Goal: Task Accomplishment & Management: Manage account settings

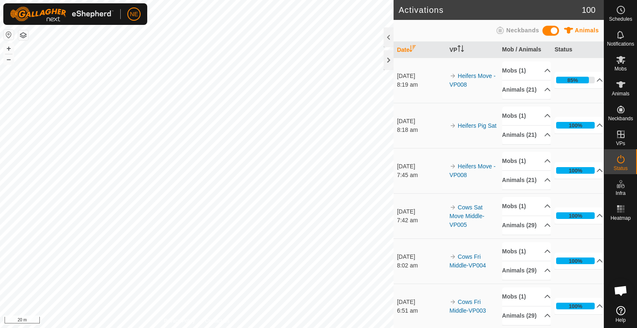
click at [301, 328] on html "NE Schedules Notifications Mobs Animals Neckbands VPs Status Infra Heatmap Help…" at bounding box center [318, 164] width 637 height 328
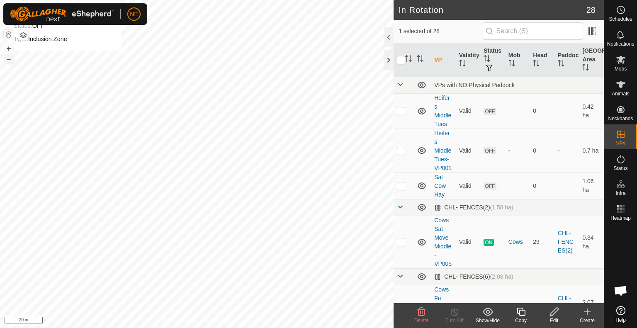
click at [10, 59] on button "–" at bounding box center [9, 59] width 10 height 10
click at [620, 64] on icon at bounding box center [621, 60] width 10 height 10
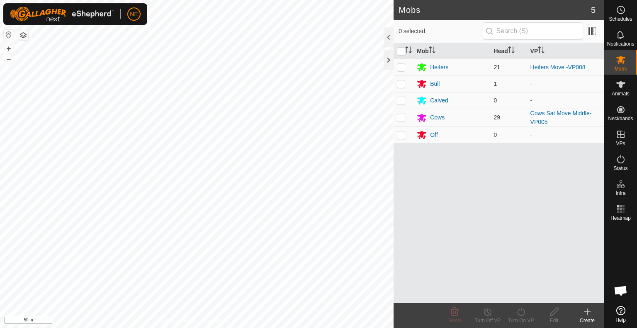
click at [400, 66] on p-checkbox at bounding box center [401, 67] width 8 height 7
checkbox input "true"
click at [514, 316] on turn-on-svg-icon at bounding box center [520, 312] width 33 height 10
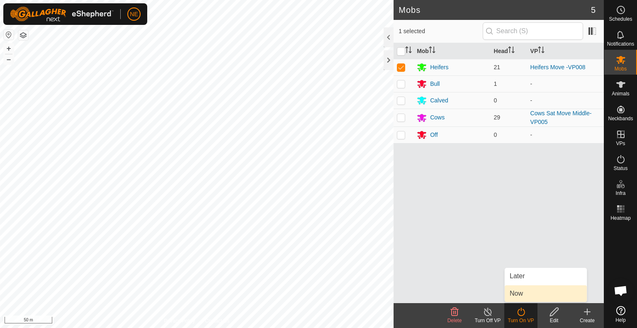
click at [519, 295] on link "Now" at bounding box center [546, 293] width 82 height 17
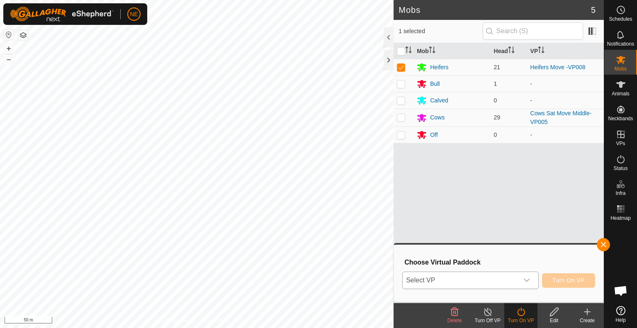
click at [525, 282] on icon "dropdown trigger" at bounding box center [527, 280] width 7 height 7
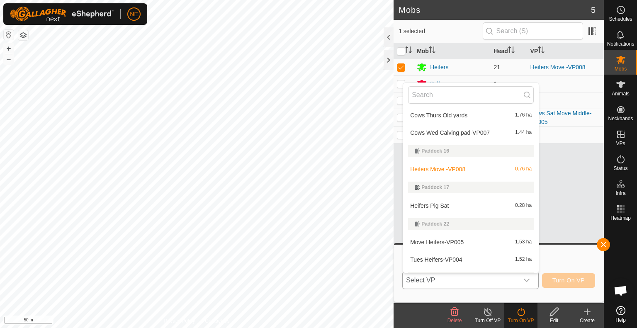
scroll to position [417, 0]
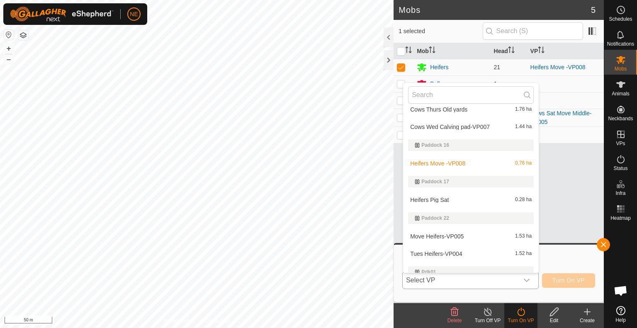
click at [441, 200] on li "Heifers Pig Sat 0.28 ha" at bounding box center [471, 200] width 136 height 17
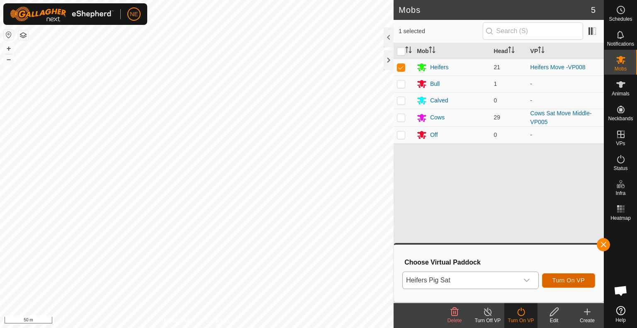
click at [554, 280] on span "Turn On VP" at bounding box center [569, 280] width 32 height 7
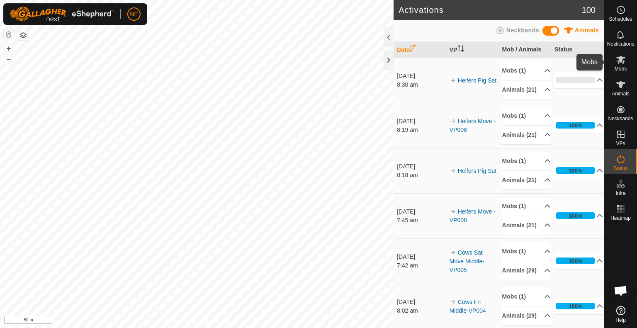
click at [619, 68] on span "Mobs" at bounding box center [621, 68] width 12 height 5
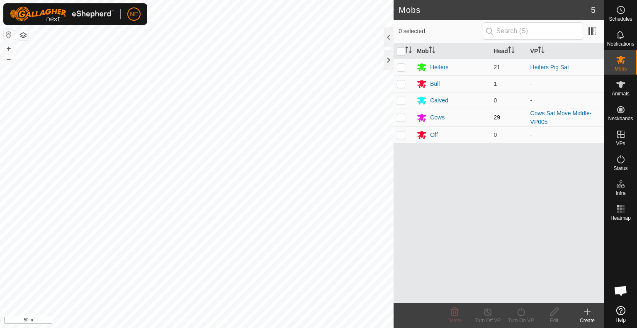
click at [403, 119] on p-checkbox at bounding box center [401, 117] width 8 height 7
checkbox input "true"
click at [526, 315] on turn-on-svg-icon at bounding box center [520, 312] width 33 height 10
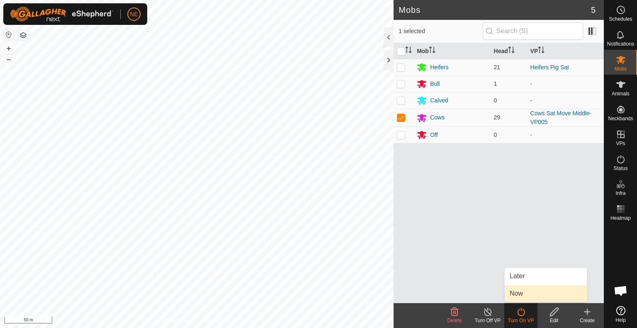
click at [524, 294] on link "Now" at bounding box center [546, 293] width 82 height 17
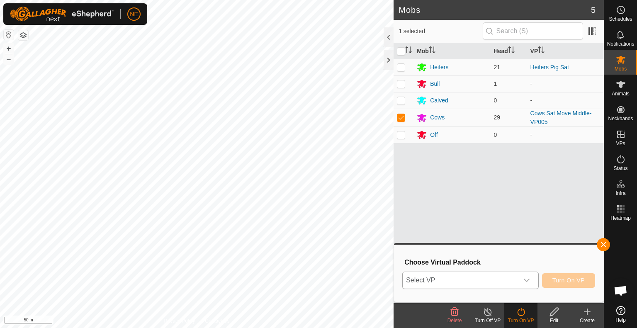
click at [529, 283] on icon "dropdown trigger" at bounding box center [527, 280] width 7 height 7
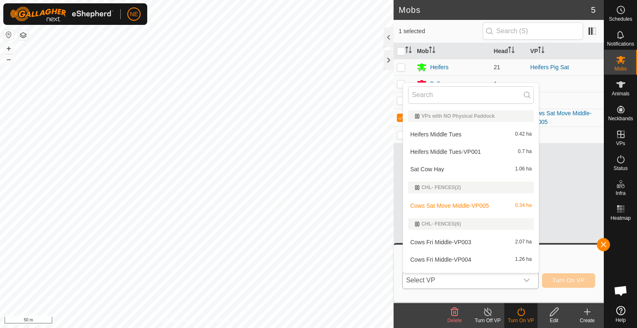
click at [433, 169] on li "Sat Cow Hay 1.06 ha" at bounding box center [471, 169] width 136 height 17
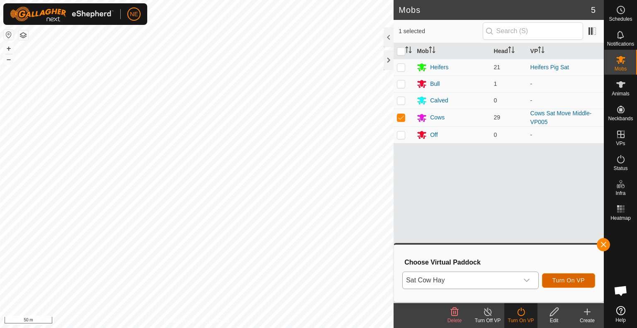
click at [554, 280] on span "Turn On VP" at bounding box center [569, 280] width 32 height 7
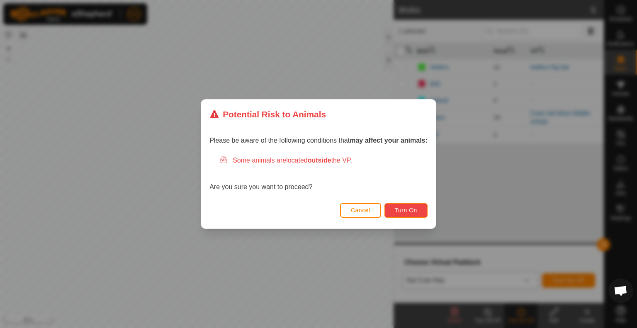
click at [414, 212] on span "Turn On" at bounding box center [406, 210] width 22 height 7
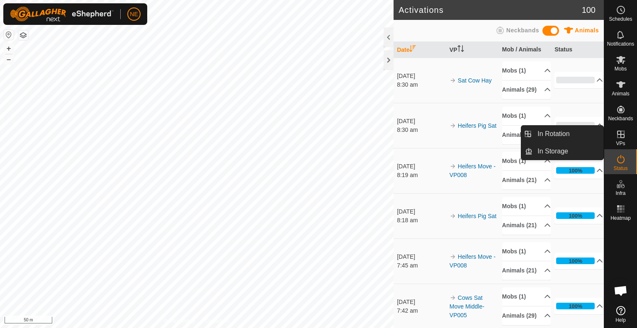
click at [621, 135] on icon at bounding box center [621, 134] width 10 height 10
click at [575, 132] on link "In Rotation" at bounding box center [568, 134] width 71 height 17
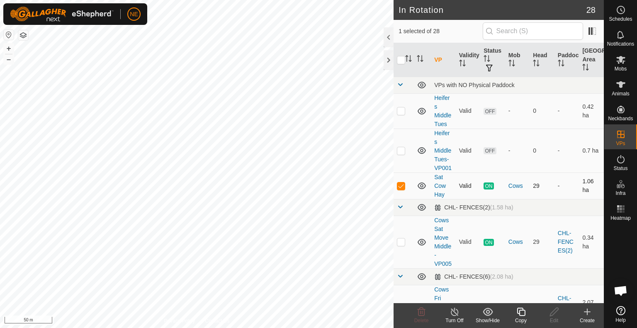
click at [399, 189] on p-checkbox at bounding box center [401, 186] width 8 height 7
checkbox input "false"
click at [401, 110] on p-checkbox at bounding box center [401, 110] width 8 height 7
checkbox input "true"
click at [400, 154] on p-checkbox at bounding box center [401, 150] width 8 height 7
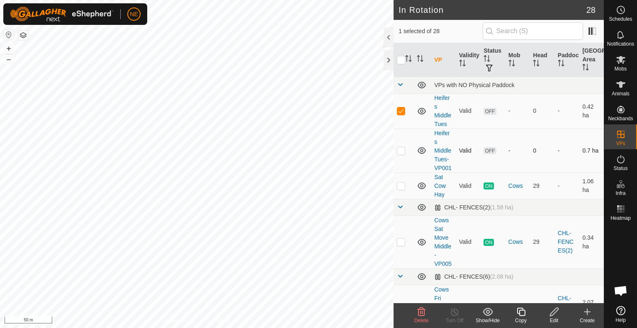
checkbox input "true"
click at [423, 319] on span "Delete" at bounding box center [421, 321] width 15 height 6
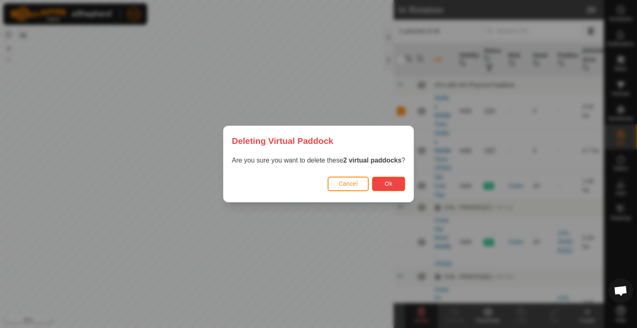
click at [388, 180] on span "Ok" at bounding box center [389, 183] width 8 height 7
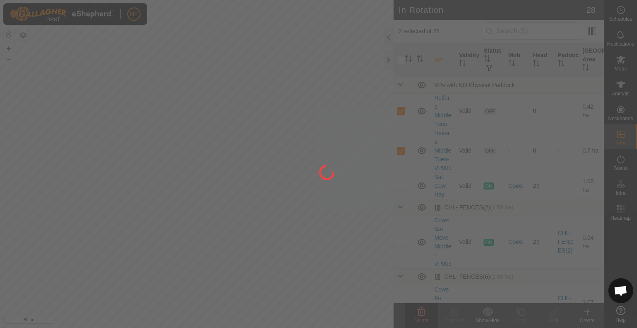
checkbox input "false"
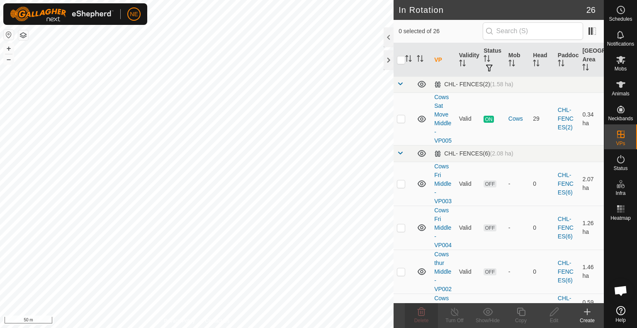
scroll to position [61, 0]
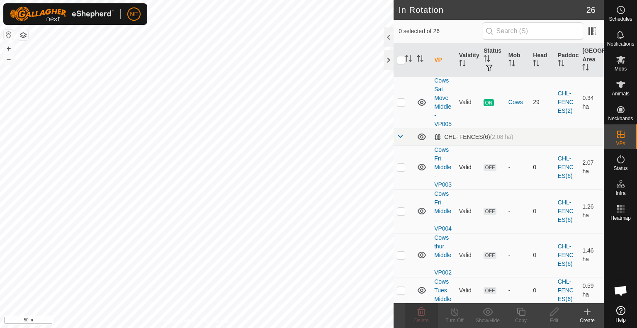
click at [399, 171] on p-checkbox at bounding box center [401, 167] width 8 height 7
checkbox input "true"
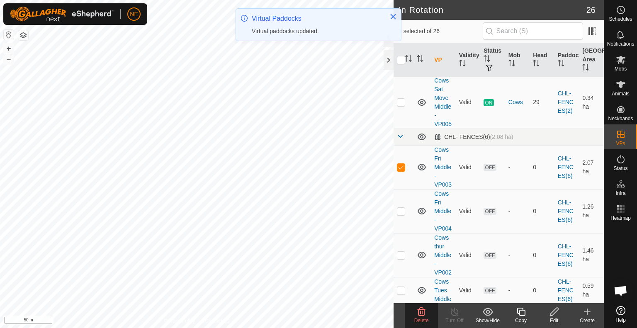
click at [399, 214] on p-checkbox at bounding box center [401, 211] width 8 height 7
checkbox input "true"
click at [403, 258] on p-checkbox at bounding box center [401, 255] width 8 height 7
checkbox input "true"
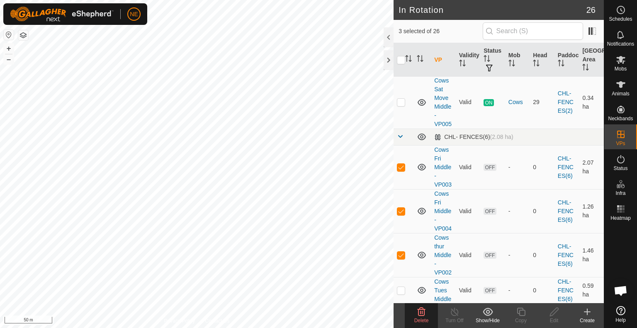
click at [424, 317] on div "Delete" at bounding box center [421, 320] width 33 height 7
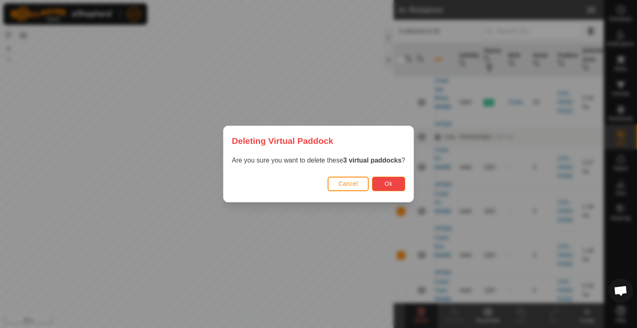
click at [380, 180] on button "Ok" at bounding box center [388, 184] width 33 height 15
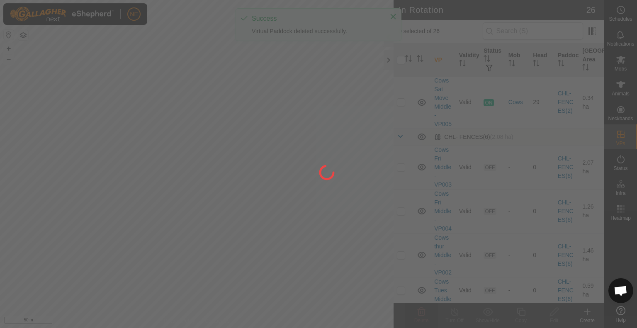
checkbox input "false"
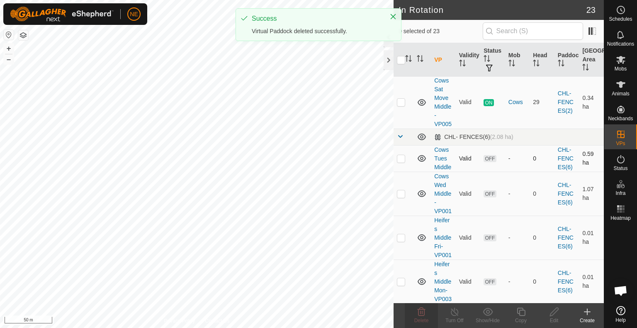
click at [402, 162] on p-checkbox at bounding box center [401, 158] width 8 height 7
checkbox input "true"
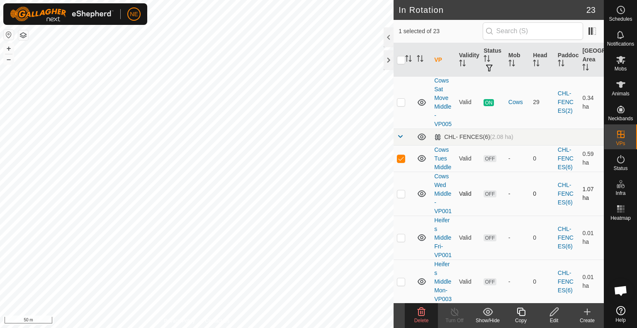
click at [404, 197] on p-checkbox at bounding box center [401, 193] width 8 height 7
checkbox input "true"
click at [399, 241] on p-checkbox at bounding box center [401, 237] width 8 height 7
checkbox input "true"
click at [420, 319] on span "Delete" at bounding box center [421, 321] width 15 height 6
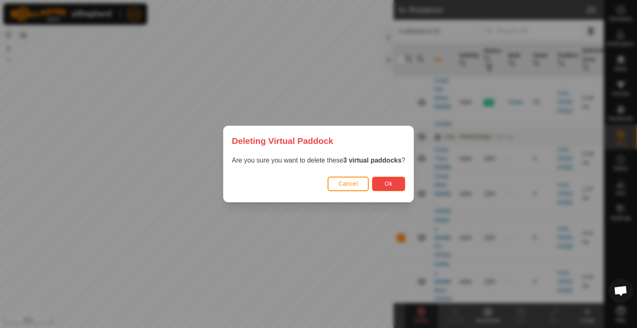
click at [392, 180] on span "Ok" at bounding box center [389, 183] width 8 height 7
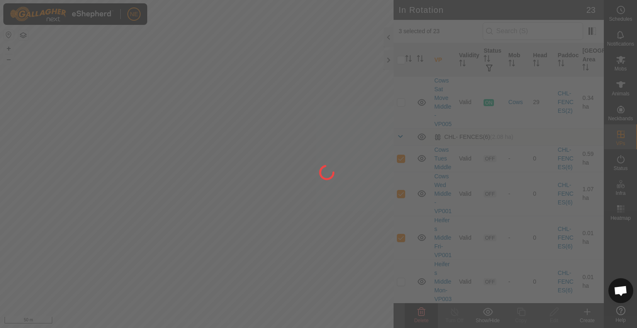
checkbox input "false"
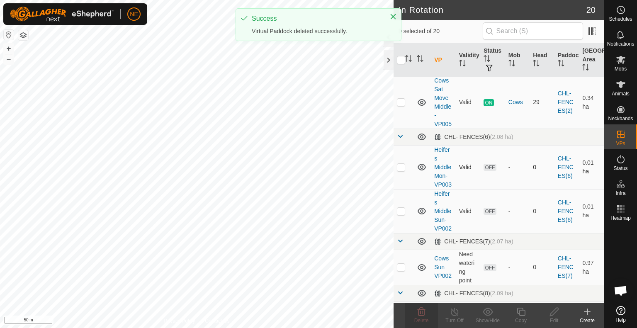
click at [401, 183] on div "NE Schedules Notifications Mobs Animals Neckbands VPs Status Infra Heatmap Help…" at bounding box center [318, 164] width 637 height 328
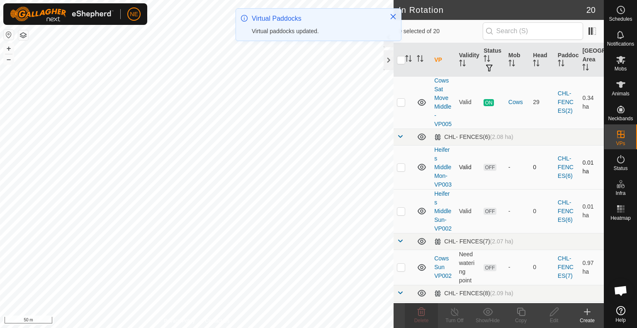
click at [402, 171] on p-checkbox at bounding box center [401, 167] width 8 height 7
checkbox input "true"
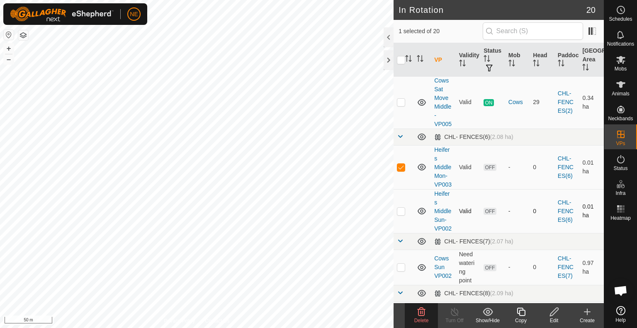
click at [400, 214] on p-checkbox at bounding box center [401, 211] width 8 height 7
checkbox input "true"
click at [400, 270] on p-checkbox at bounding box center [401, 267] width 8 height 7
checkbox input "true"
click at [421, 322] on span "Delete" at bounding box center [421, 321] width 15 height 6
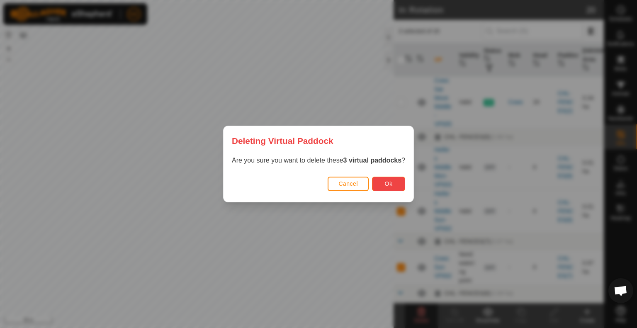
click at [396, 184] on button "Ok" at bounding box center [388, 184] width 33 height 15
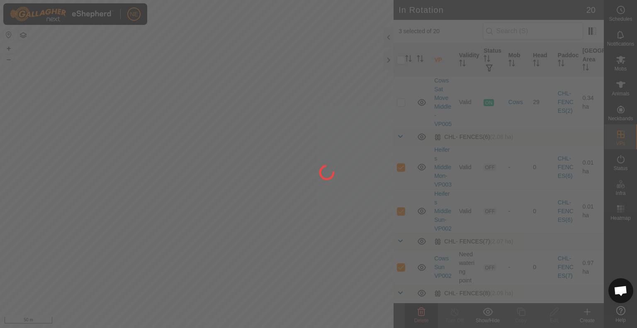
checkbox input "false"
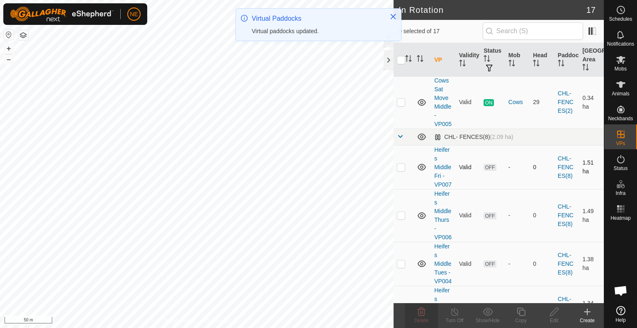
click at [400, 171] on p-checkbox at bounding box center [401, 167] width 8 height 7
checkbox input "true"
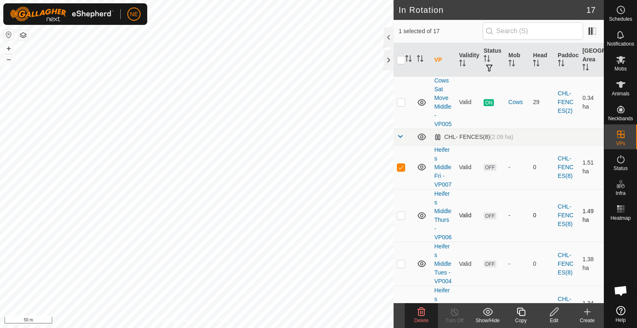
click at [400, 219] on p-checkbox at bounding box center [401, 215] width 8 height 7
checkbox input "true"
click at [400, 267] on p-checkbox at bounding box center [401, 264] width 8 height 7
checkbox input "true"
click at [421, 315] on icon at bounding box center [422, 312] width 10 height 10
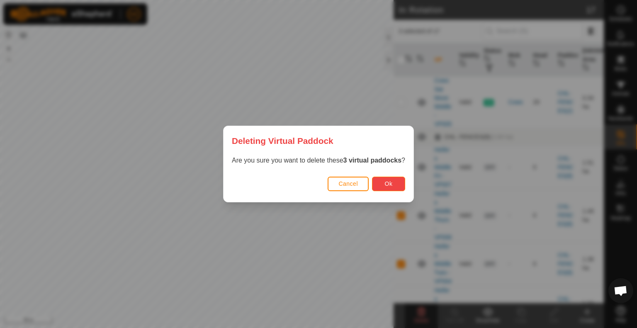
click at [392, 190] on button "Ok" at bounding box center [388, 184] width 33 height 15
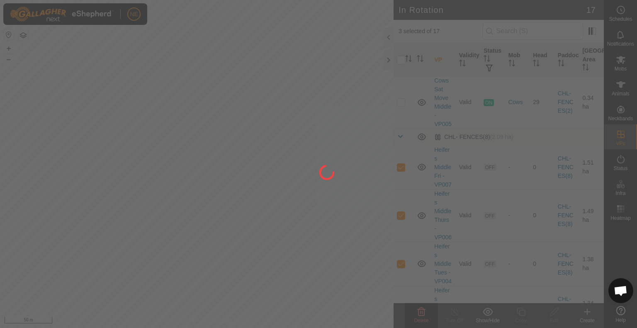
checkbox input "false"
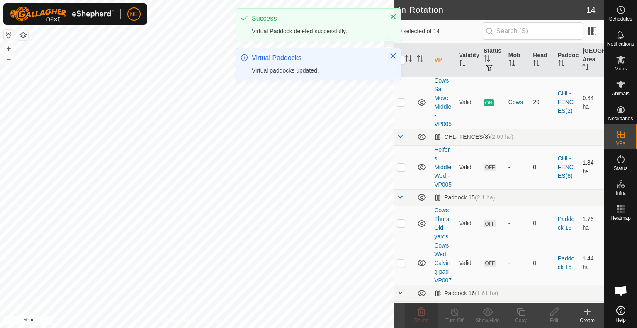
click at [397, 174] on td at bounding box center [404, 167] width 20 height 44
checkbox input "true"
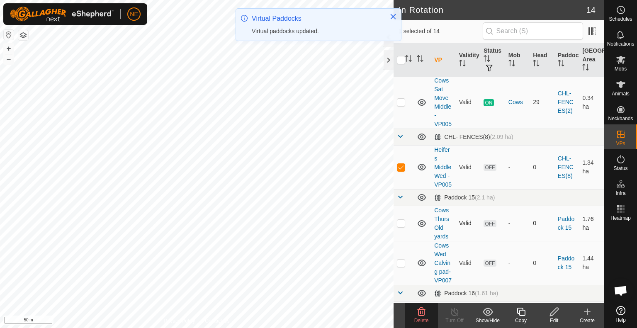
click at [401, 227] on p-checkbox at bounding box center [401, 223] width 8 height 7
checkbox input "true"
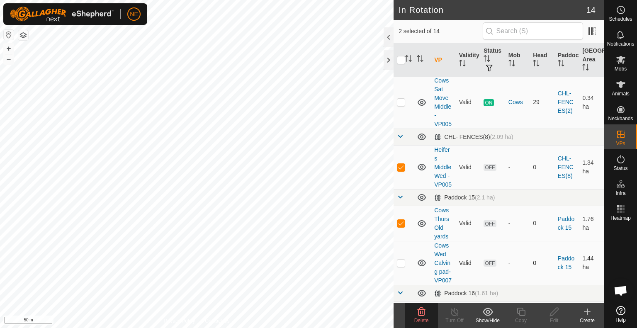
click at [398, 266] on p-checkbox at bounding box center [401, 263] width 8 height 7
checkbox input "true"
click at [423, 318] on span "Delete" at bounding box center [421, 321] width 15 height 6
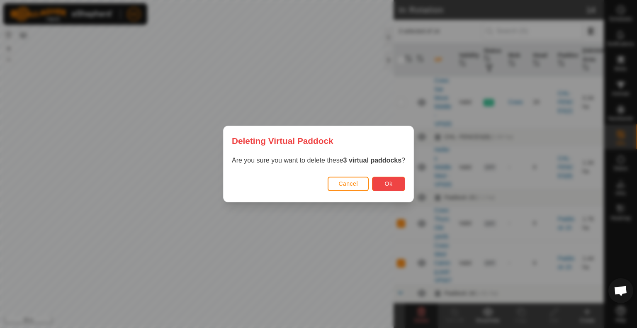
click at [393, 180] on span "Ok" at bounding box center [389, 183] width 8 height 7
checkbox input "false"
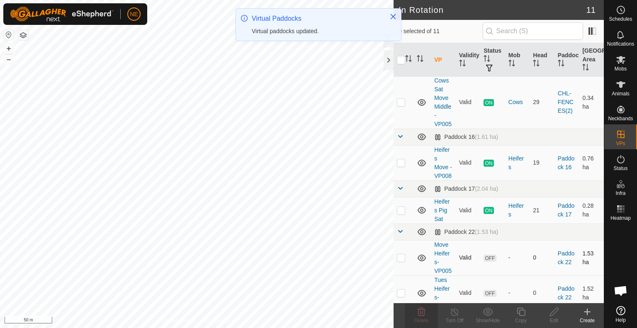
click at [402, 261] on p-checkbox at bounding box center [401, 257] width 8 height 7
click at [420, 317] on div "Delete" at bounding box center [421, 320] width 33 height 7
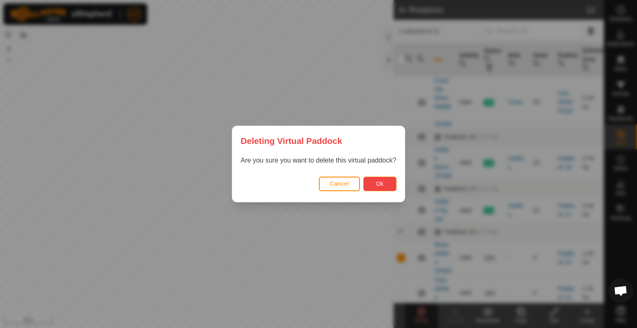
click at [380, 183] on span "Ok" at bounding box center [380, 183] width 8 height 7
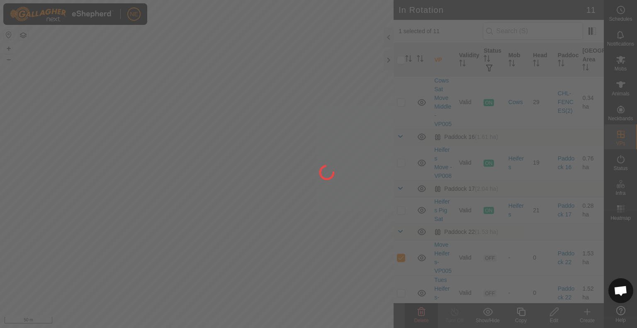
checkbox input "false"
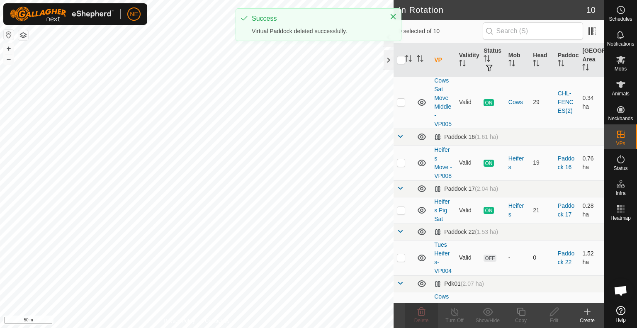
click at [401, 261] on p-checkbox at bounding box center [401, 257] width 8 height 7
checkbox input "true"
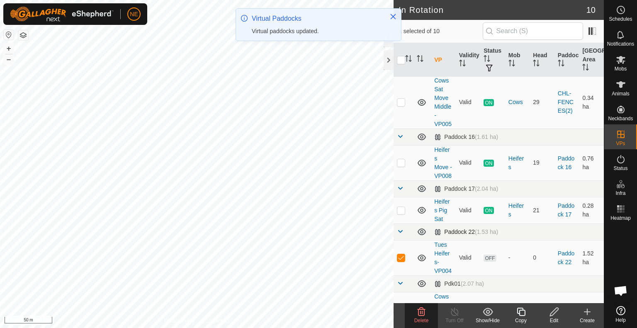
click at [410, 250] on div "In Rotation 10 1 selected of 10 VP Validity Status Mob Head Paddock Grazing Are…" at bounding box center [302, 164] width 604 height 328
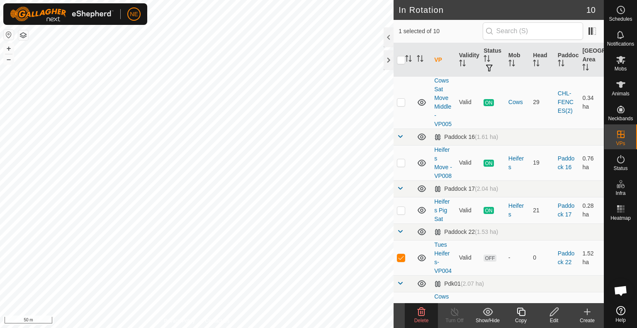
click at [132, 328] on html "NE Schedules Notifications Mobs Animals Neckbands VPs Status Infra Heatmap Help…" at bounding box center [318, 164] width 637 height 328
click at [402, 261] on p-checkbox at bounding box center [401, 257] width 8 height 7
click at [403, 186] on div "In Rotation 10 1 selected of 10 VP Validity Status Mob Head Paddock Grazing Are…" at bounding box center [302, 164] width 604 height 328
click at [399, 261] on p-checkbox at bounding box center [401, 257] width 8 height 7
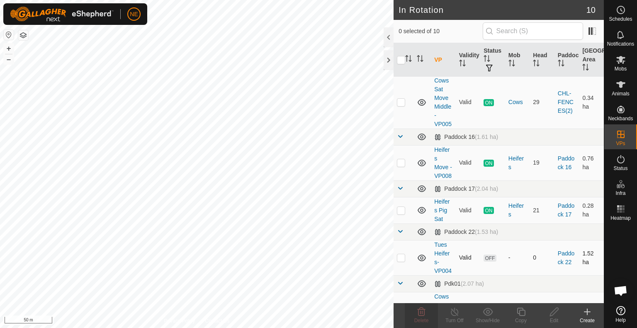
click at [400, 261] on p-checkbox at bounding box center [401, 257] width 8 height 7
checkbox input "false"
click at [404, 214] on p-checkbox at bounding box center [401, 210] width 8 height 7
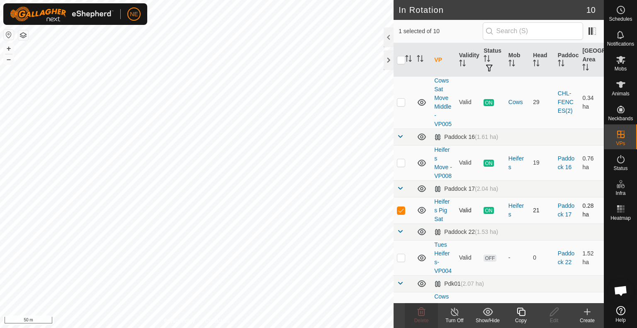
checkbox input "false"
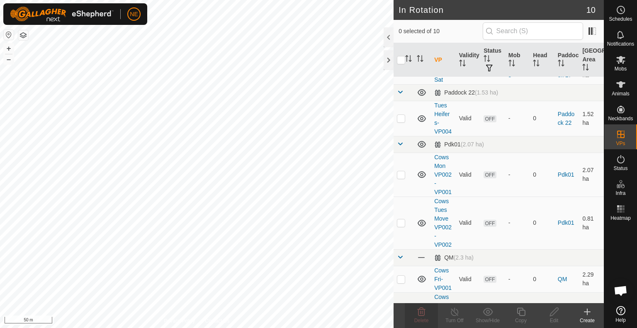
scroll to position [210, 0]
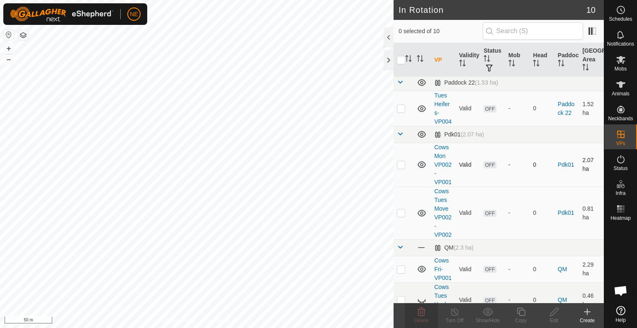
click at [402, 168] on p-checkbox at bounding box center [401, 164] width 8 height 7
checkbox input "true"
click at [400, 216] on p-checkbox at bounding box center [401, 212] width 8 height 7
checkbox input "true"
click at [399, 112] on p-checkbox at bounding box center [401, 108] width 8 height 7
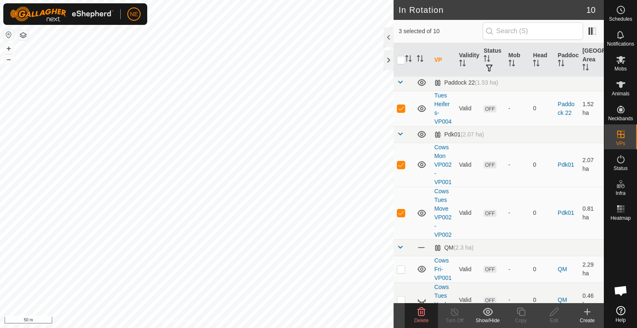
click at [418, 322] on span "Delete" at bounding box center [421, 321] width 15 height 6
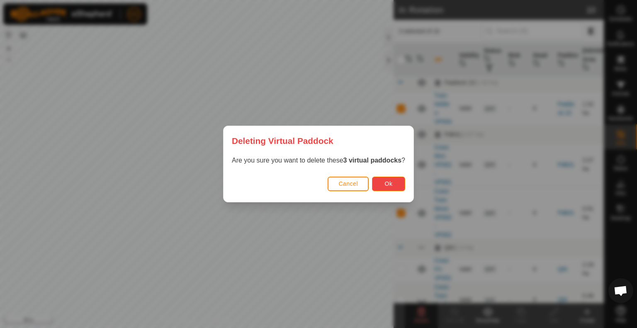
click at [399, 182] on button "Ok" at bounding box center [388, 184] width 33 height 15
checkbox input "false"
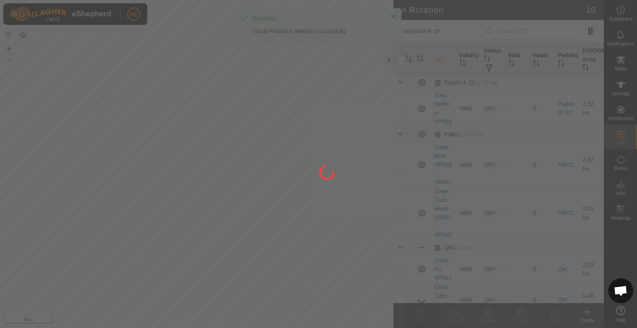
scroll to position [120, 0]
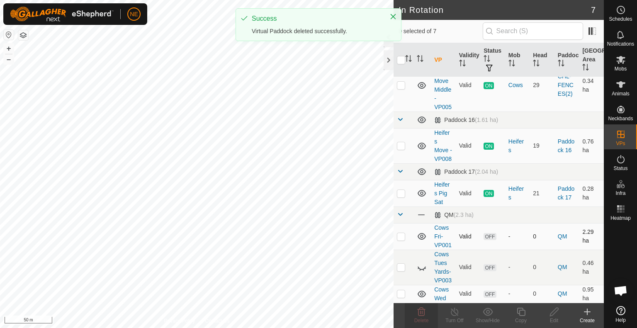
click at [399, 233] on p-checkbox at bounding box center [401, 236] width 8 height 7
checkbox input "true"
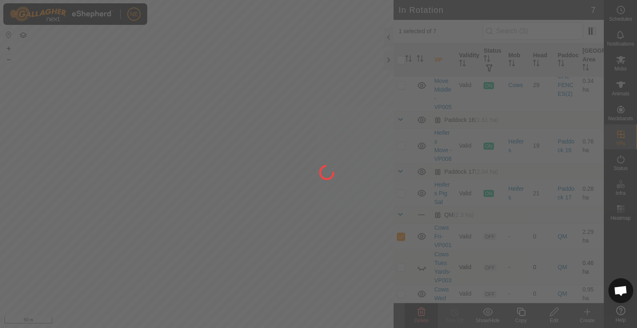
scroll to position [0, 0]
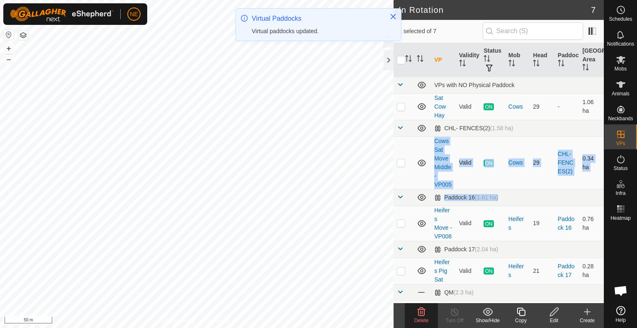
drag, startPoint x: 403, startPoint y: 264, endPoint x: 412, endPoint y: 174, distance: 90.0
click at [412, 174] on tbody "VPs with NO Physical Paddock Sat Cow Hay Valid ON Cows 29 - 1.06 ha CHL- FENCES…" at bounding box center [499, 229] width 210 height 304
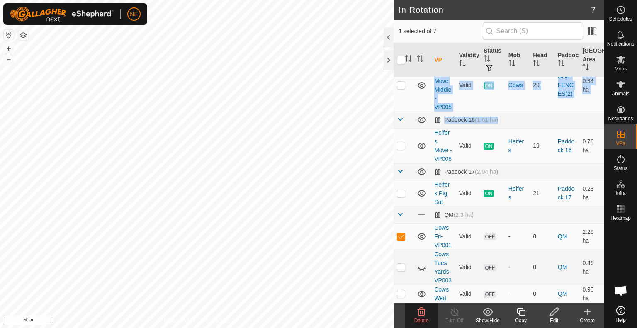
scroll to position [120, 0]
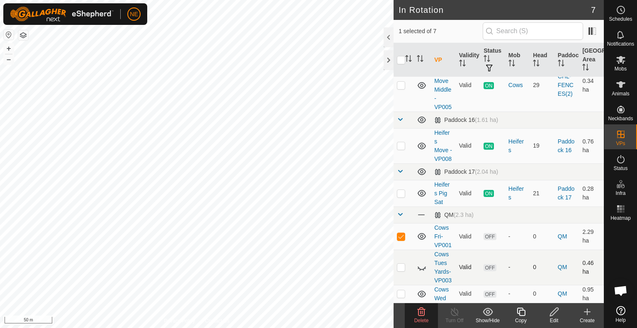
click at [401, 264] on p-checkbox at bounding box center [401, 267] width 8 height 7
checkbox input "true"
click at [399, 295] on p-checkbox at bounding box center [401, 293] width 8 height 7
checkbox input "true"
click at [420, 269] on icon at bounding box center [420, 270] width 1 height 2
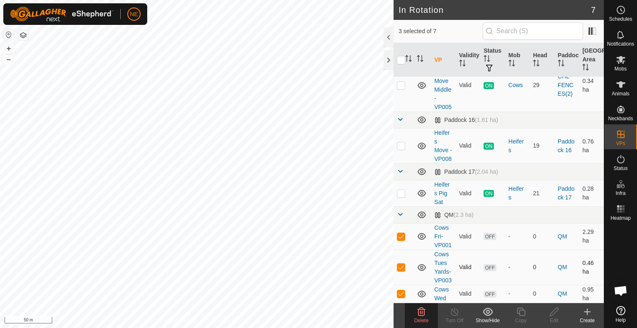
click at [421, 318] on span "Delete" at bounding box center [421, 321] width 15 height 6
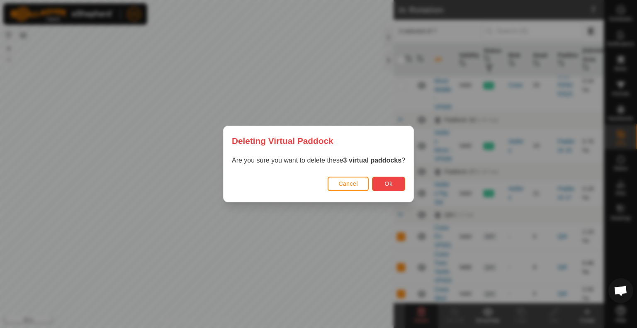
click at [382, 183] on button "Ok" at bounding box center [388, 184] width 33 height 15
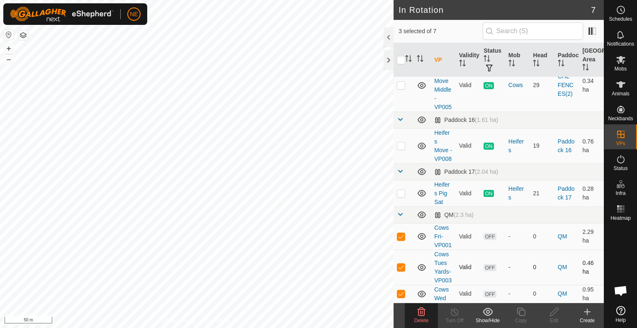
click at [401, 264] on p-checkbox at bounding box center [401, 267] width 8 height 7
checkbox input "false"
click at [421, 319] on span "Delete" at bounding box center [421, 321] width 15 height 6
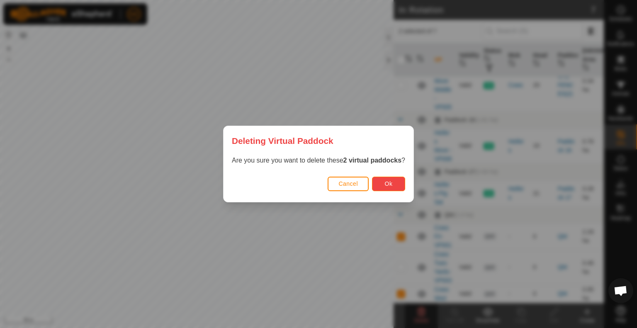
click at [401, 185] on button "Ok" at bounding box center [388, 184] width 33 height 15
checkbox input "false"
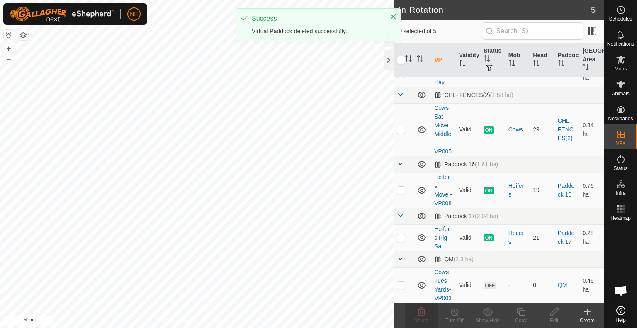
scroll to position [0, 0]
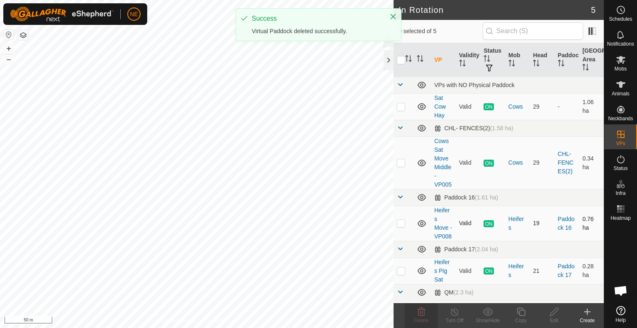
click at [424, 241] on td at bounding box center [422, 223] width 17 height 35
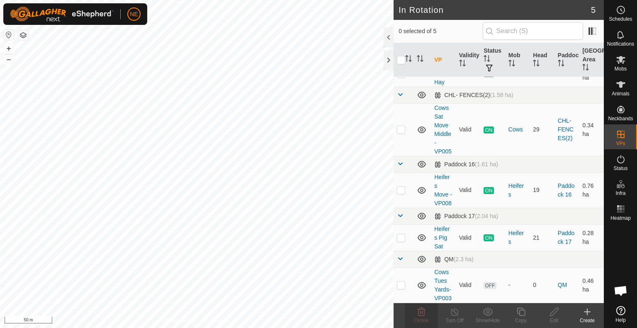
scroll to position [67, 0]
click at [421, 282] on icon at bounding box center [422, 285] width 8 height 7
click at [467, 161] on div "Paddock 16 (1.61 ha)" at bounding box center [466, 164] width 64 height 7
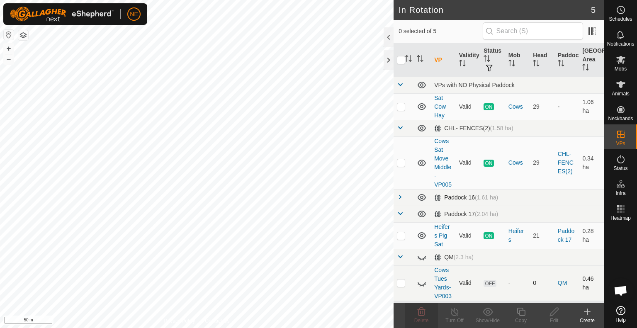
scroll to position [15, 0]
click at [460, 194] on div "Paddock 16 (1.61 ha)" at bounding box center [466, 197] width 64 height 7
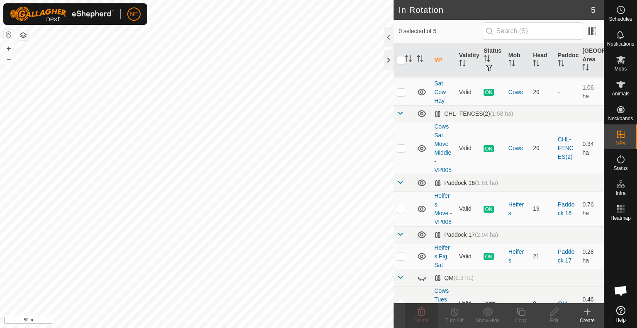
scroll to position [67, 0]
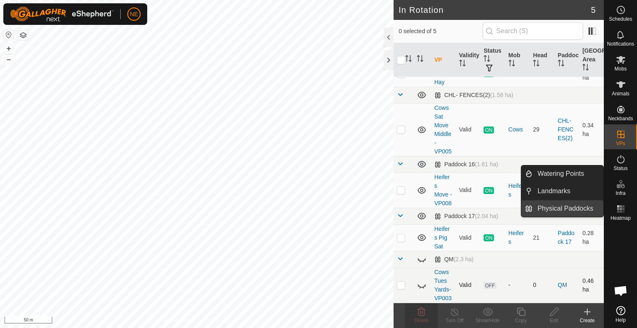
click at [585, 209] on link "Physical Paddocks" at bounding box center [568, 208] width 71 height 17
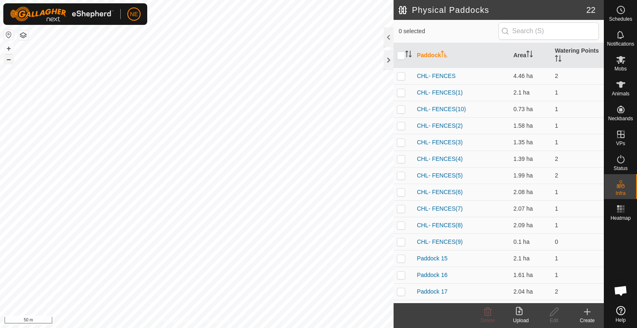
click at [8, 62] on button "–" at bounding box center [9, 59] width 10 height 10
click at [439, 76] on link "CHL- FENCES" at bounding box center [436, 76] width 39 height 7
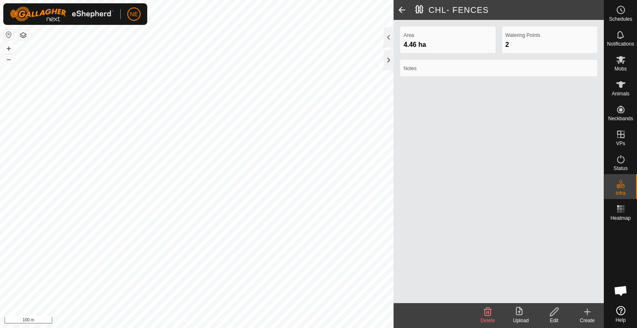
click at [555, 321] on div "Edit" at bounding box center [554, 320] width 33 height 7
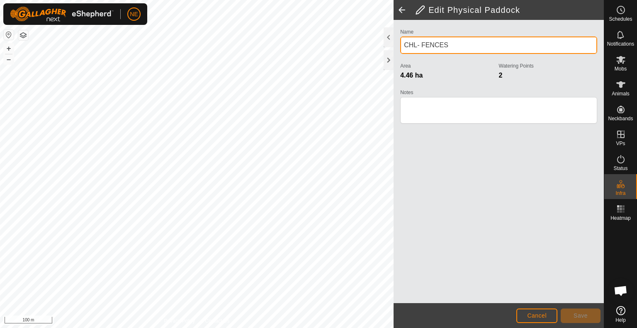
click at [454, 41] on input "CHL- FENCES" at bounding box center [498, 45] width 197 height 17
click at [454, 44] on input "CHL- FENCES" at bounding box center [498, 45] width 197 height 17
type input "[PERSON_NAME]"
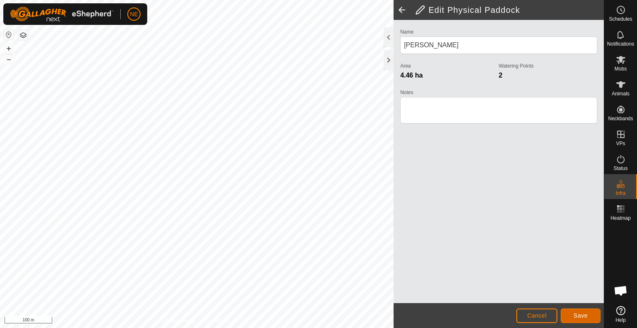
click at [590, 317] on button "Save" at bounding box center [581, 316] width 40 height 15
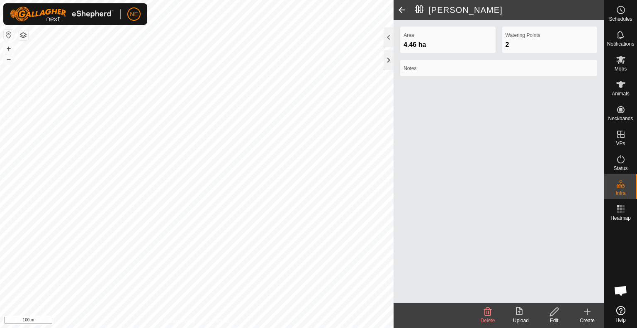
click at [396, 10] on span at bounding box center [402, 10] width 17 height 20
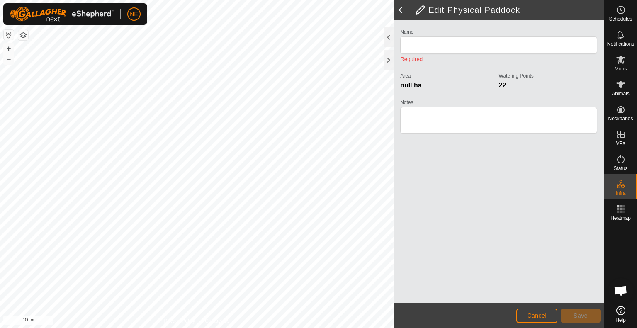
type input "[PERSON_NAME]"
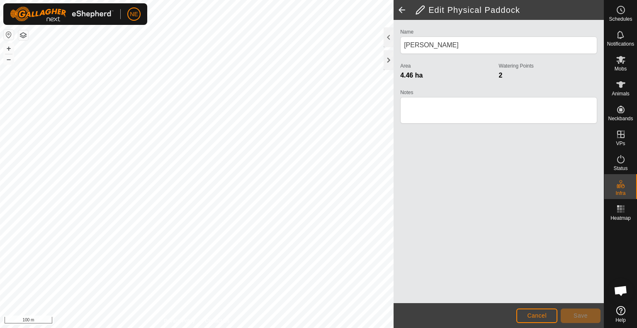
click at [405, 9] on span at bounding box center [402, 10] width 17 height 20
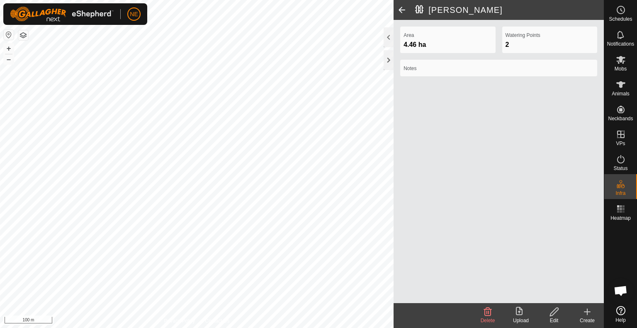
click at [405, 9] on span at bounding box center [402, 10] width 17 height 20
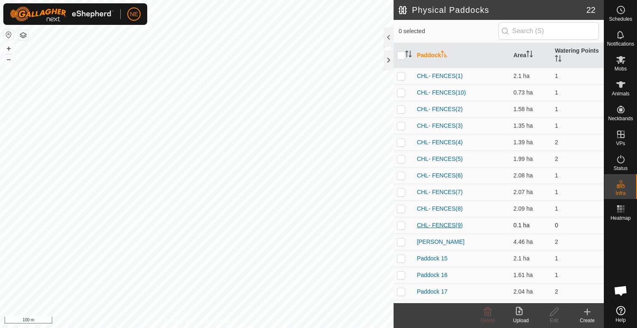
click at [439, 222] on link "CHL- FENCES(9)" at bounding box center [440, 225] width 46 height 7
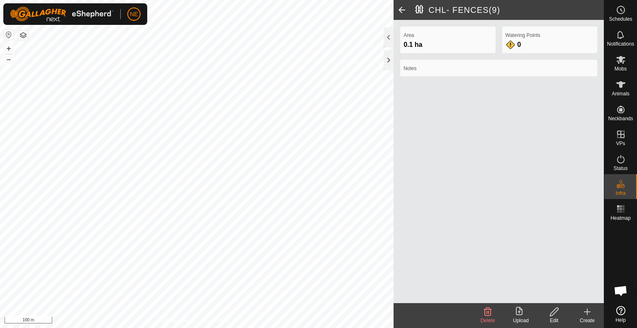
click at [404, 8] on span at bounding box center [402, 10] width 17 height 20
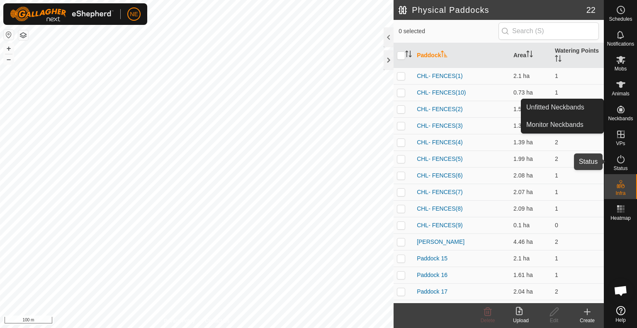
click at [624, 164] on icon at bounding box center [621, 159] width 10 height 10
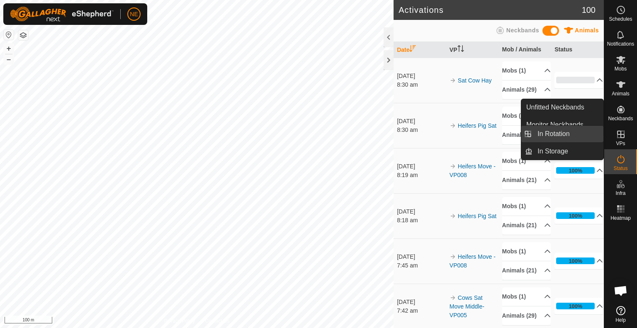
click at [571, 132] on link "In Rotation" at bounding box center [568, 134] width 71 height 17
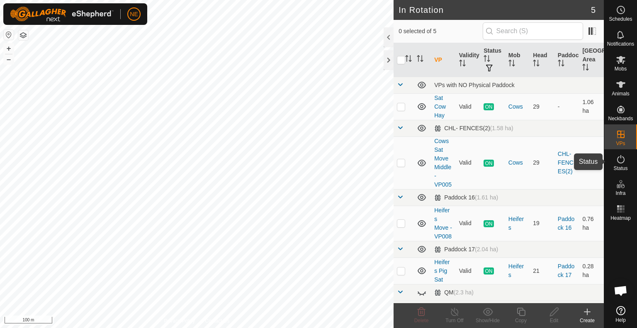
click at [620, 171] on span "Status" at bounding box center [621, 168] width 14 height 5
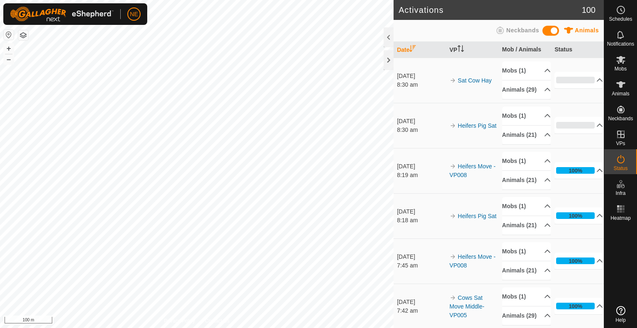
click at [555, 33] on span at bounding box center [551, 31] width 17 height 10
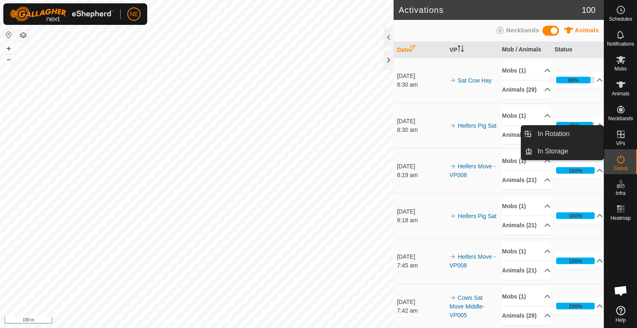
click at [593, 140] on link "In Rotation" at bounding box center [568, 134] width 71 height 17
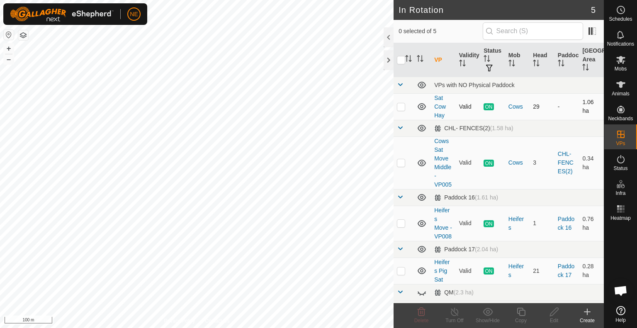
checkbox input "true"
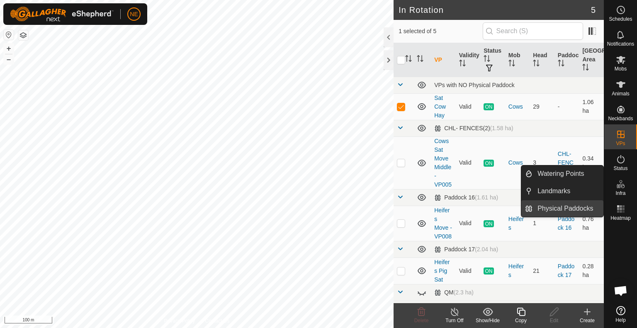
click at [562, 212] on link "Physical Paddocks" at bounding box center [568, 208] width 71 height 17
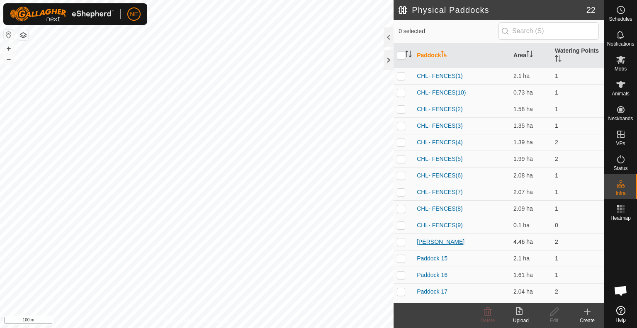
click at [433, 243] on link "[PERSON_NAME]" at bounding box center [441, 242] width 48 height 7
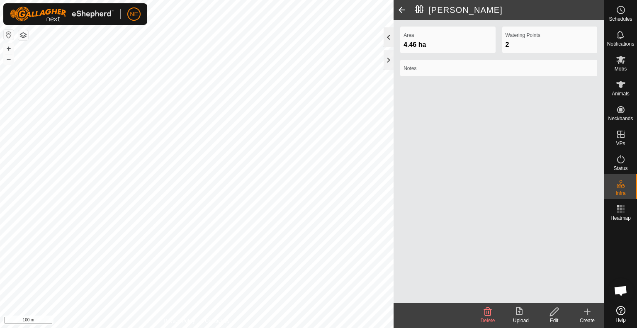
click at [388, 39] on div at bounding box center [389, 37] width 10 height 20
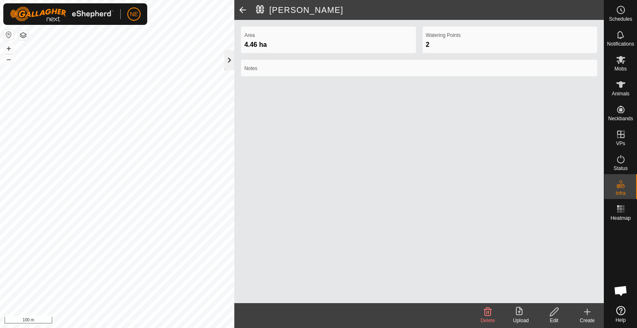
click at [229, 65] on div at bounding box center [229, 60] width 10 height 20
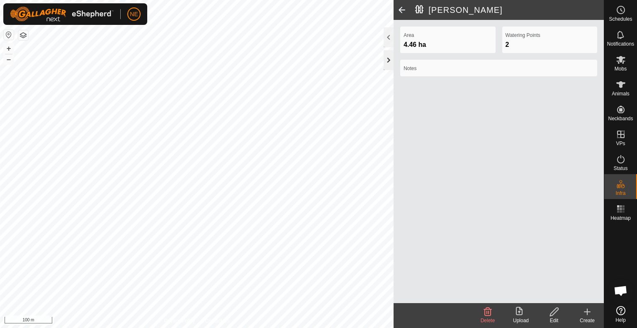
click at [392, 65] on div at bounding box center [389, 60] width 10 height 20
